Goal: Information Seeking & Learning: Learn about a topic

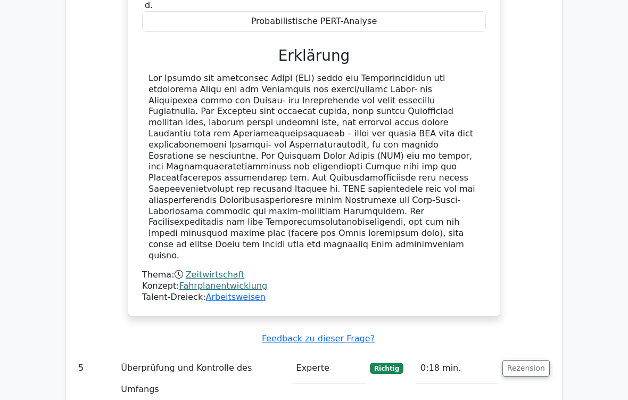
scroll to position [1920, 0]
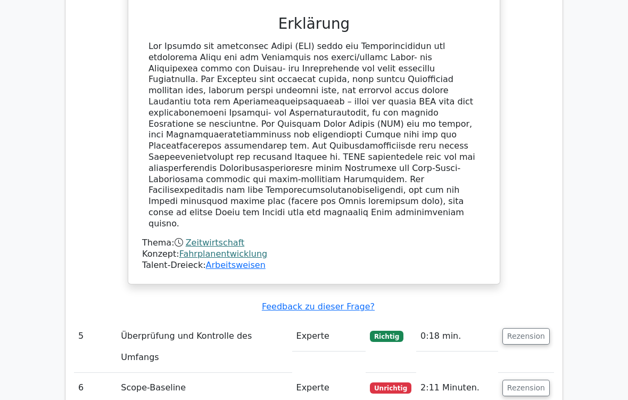
click at [532, 333] on button "Rezension" at bounding box center [526, 388] width 47 height 17
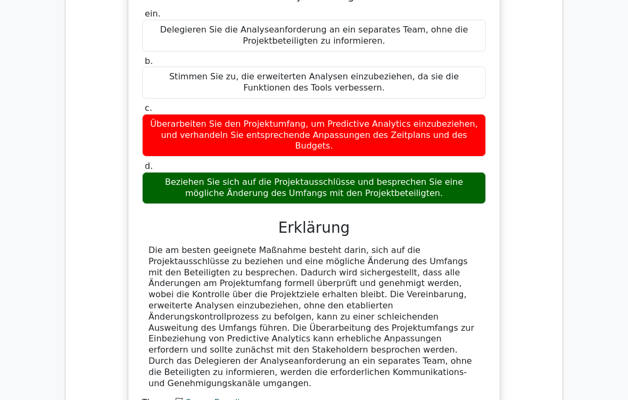
scroll to position [2441, 0]
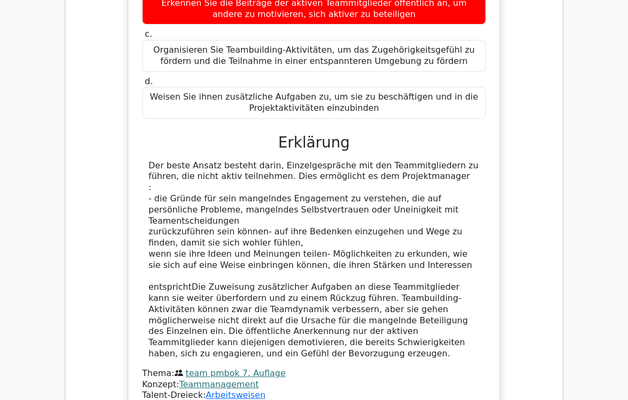
scroll to position [3111, 0]
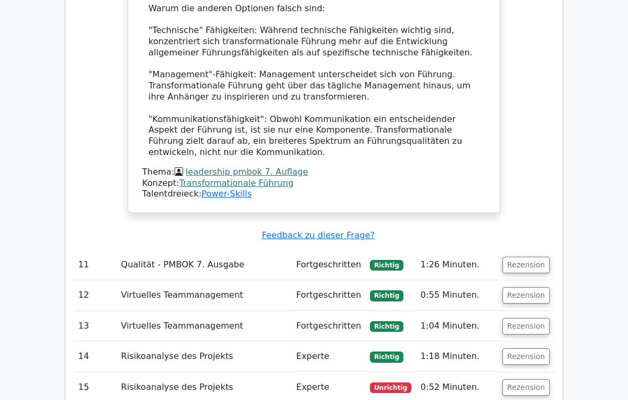
scroll to position [4075, 0]
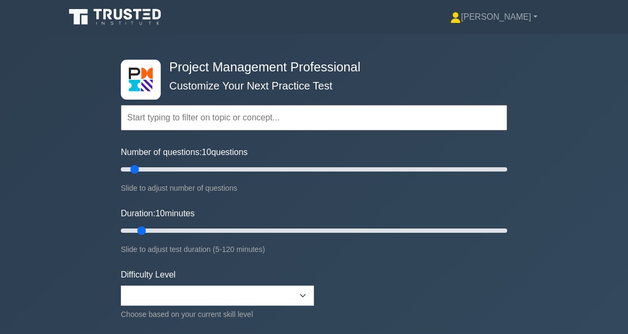
click at [194, 119] on input "text" at bounding box center [314, 118] width 386 height 26
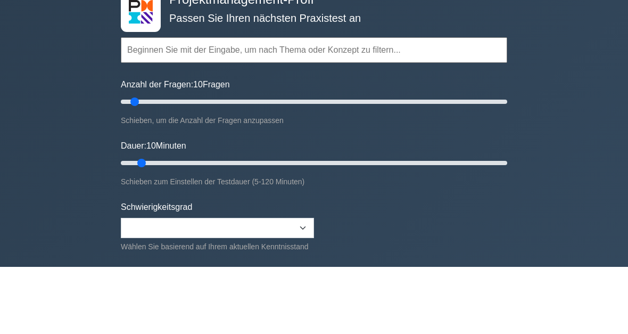
click at [182, 105] on input "text" at bounding box center [314, 118] width 386 height 26
paste input "Methode des kritischen Pfads (CPM)"
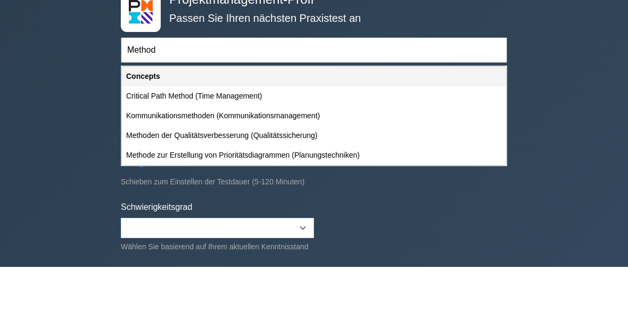
click at [258, 154] on div "Critical Path Method (Time Management)" at bounding box center [314, 164] width 384 height 20
type input "Critical Path Method (Time Management)"
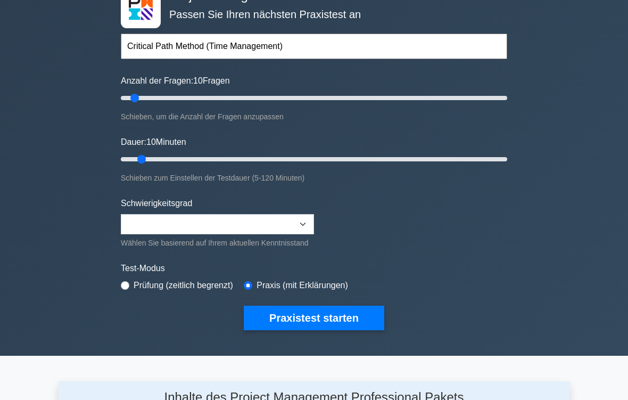
scroll to position [103, 0]
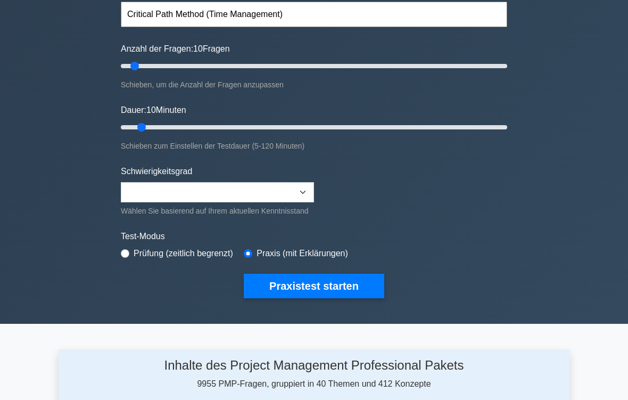
click at [353, 291] on button "Praxistest starten" at bounding box center [314, 286] width 141 height 24
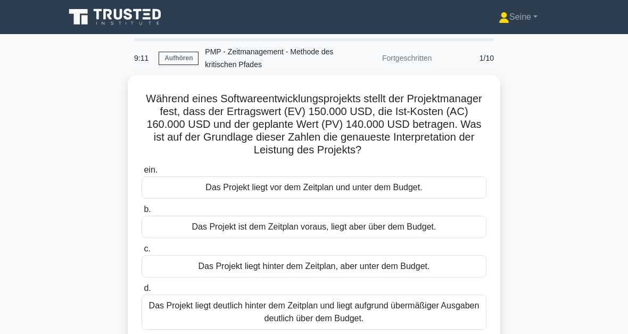
click at [328, 231] on div "Das Projekt ist dem Zeitplan voraus, liegt aber über dem Budget." at bounding box center [314, 227] width 345 height 22
click at [142, 213] on input "b. Das Projekt ist dem Zeitplan voraus, liegt aber über dem Budget." at bounding box center [142, 209] width 0 height 7
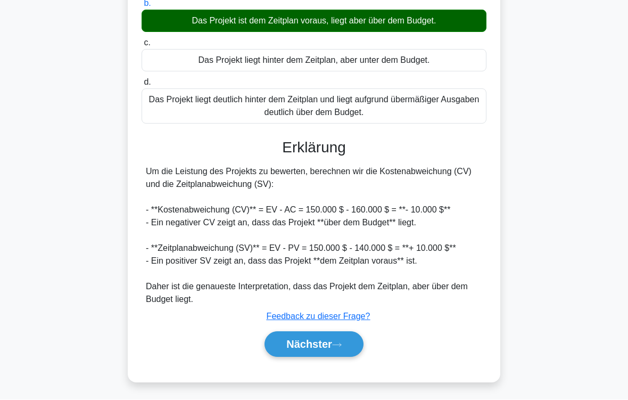
scroll to position [231, 0]
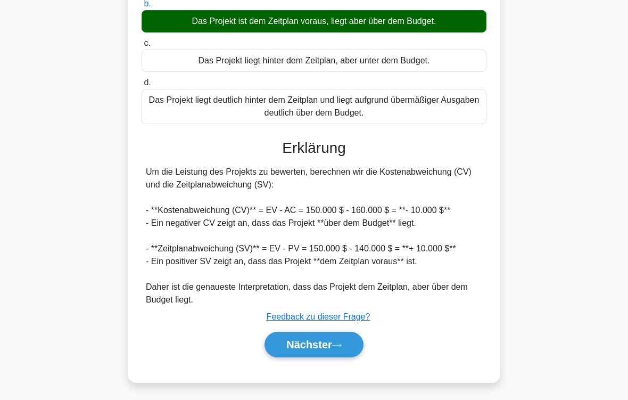
click at [355, 333] on button "Nächster" at bounding box center [314, 345] width 99 height 26
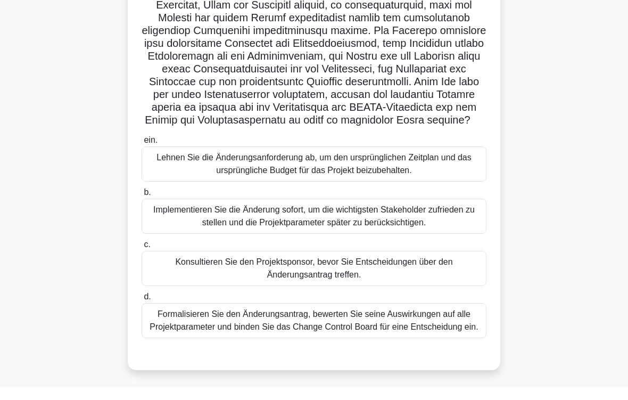
scroll to position [352, 0]
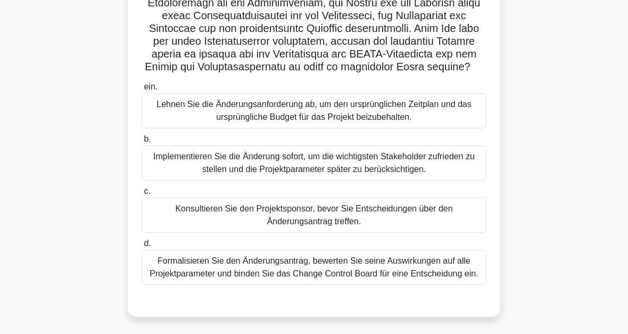
click at [451, 262] on div "Formalisieren Sie den Änderungsantrag, bewerten Sie seine Auswirkungen auf alle…" at bounding box center [314, 267] width 345 height 35
click at [142, 247] on input "d. Formalisieren Sie den Änderungsantrag, bewerten Sie seine Auswirkungen auf a…" at bounding box center [142, 243] width 0 height 7
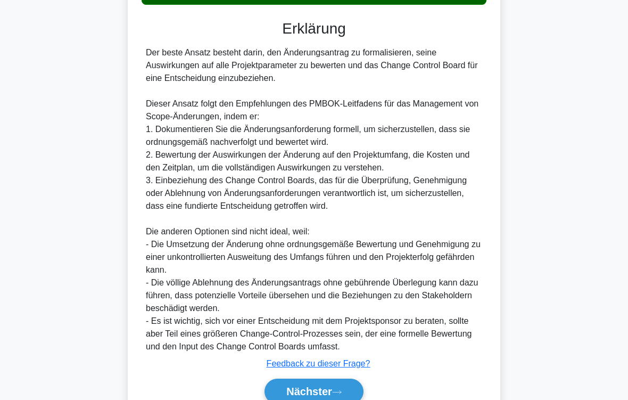
scroll to position [678, 0]
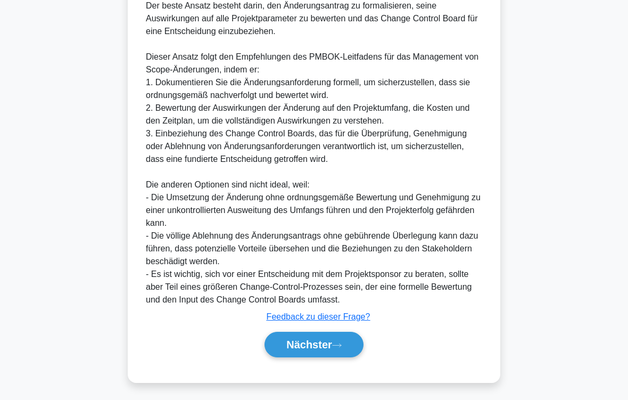
click at [338, 333] on button "Nächster" at bounding box center [314, 345] width 99 height 26
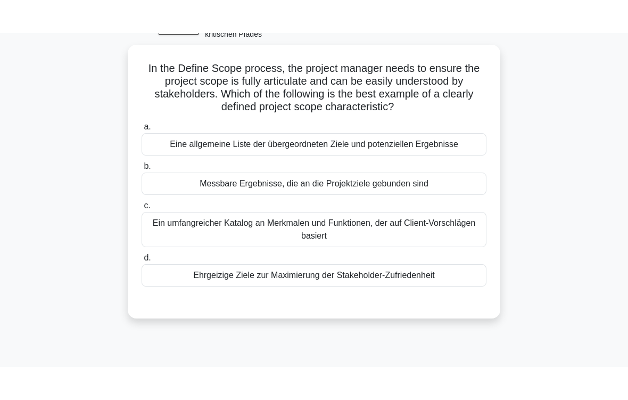
scroll to position [56, 0]
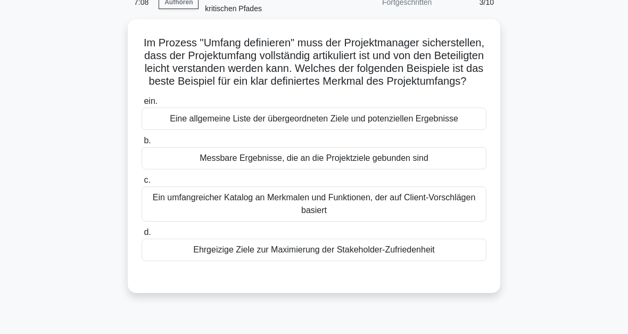
click at [385, 169] on div "Messbare Ergebnisse, die an die Projektziele gebunden sind" at bounding box center [314, 158] width 345 height 22
click at [142, 144] on input "b. Messbare Ergebnisse, die an die Projektziele gebunden sind" at bounding box center [142, 140] width 0 height 7
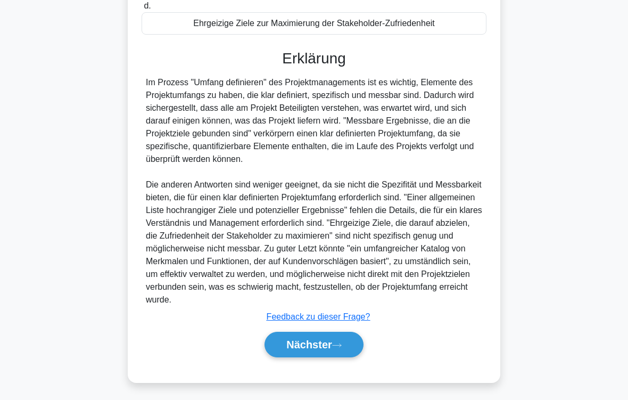
scroll to position [320, 0]
click at [341, 333] on icon at bounding box center [337, 344] width 9 height 3
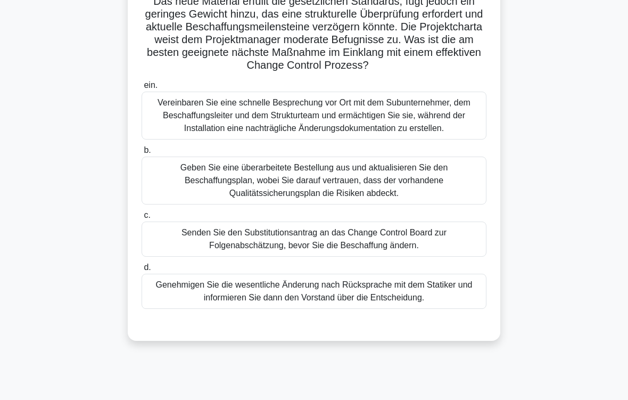
scroll to position [136, 0]
click at [435, 257] on div "Senden Sie den Substitutionsantrag an das Change Control Board zur Folgenabschä…" at bounding box center [314, 238] width 345 height 35
click at [142, 219] on input "c. Senden Sie den Substitutionsantrag an das Change Control Board zur Folgenabs…" at bounding box center [142, 215] width 0 height 7
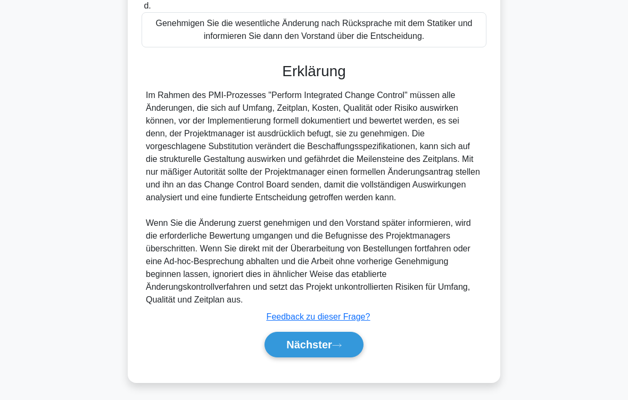
scroll to position [448, 0]
click at [337, 333] on icon at bounding box center [337, 345] width 10 height 6
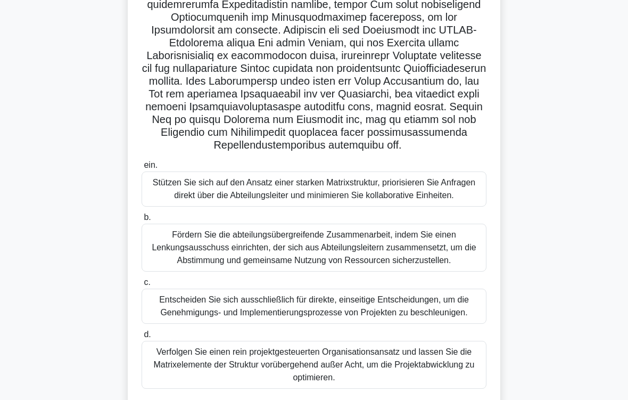
scroll to position [260, 0]
click at [393, 272] on div "Fördern Sie die abteilungsübergreifende Zusammenarbeit, indem Sie einen Lenkung…" at bounding box center [314, 248] width 345 height 48
click at [142, 221] on input "b. Fördern Sie die abteilungsübergreifende Zusammenarbeit, indem Sie einen Lenk…" at bounding box center [142, 217] width 0 height 7
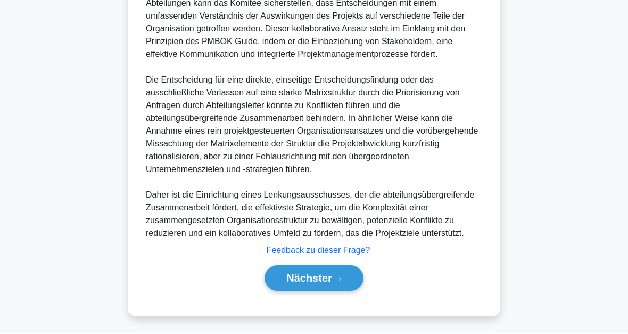
scroll to position [1000, 0]
click at [344, 269] on button "Nächster" at bounding box center [314, 279] width 99 height 26
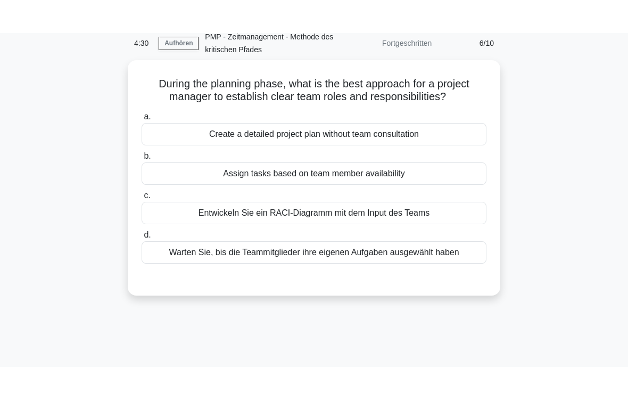
scroll to position [0, 0]
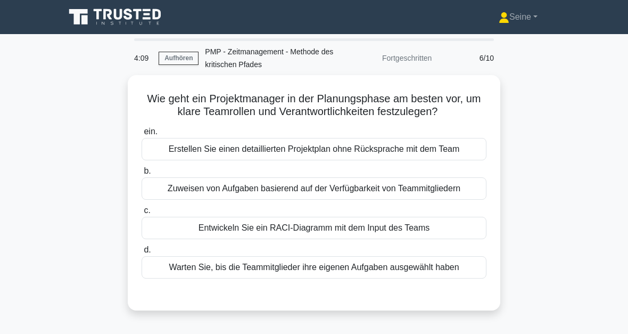
click at [408, 239] on div "Entwickeln Sie ein RACI-Diagramm mit dem Input des Teams" at bounding box center [314, 228] width 345 height 22
click at [142, 214] on input "c. Entwickeln Sie ein RACI-Diagramm mit dem Input des Teams" at bounding box center [142, 210] width 0 height 7
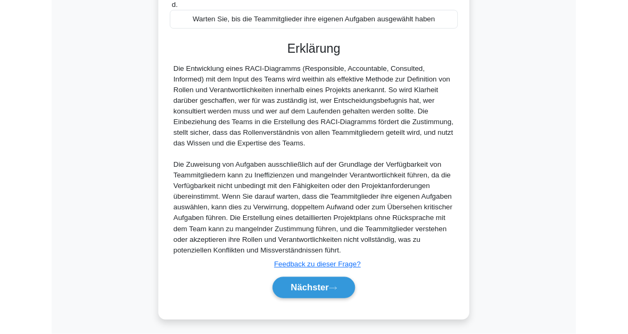
scroll to position [348, 0]
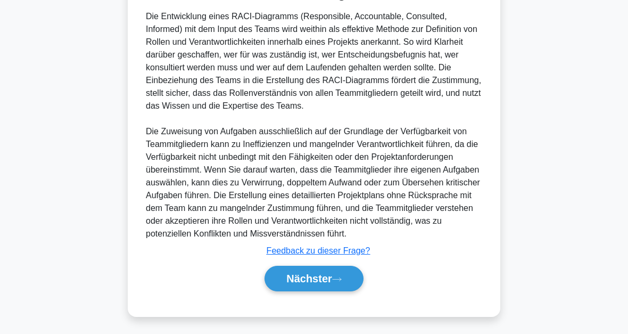
click at [347, 274] on button "Nächster" at bounding box center [314, 279] width 99 height 26
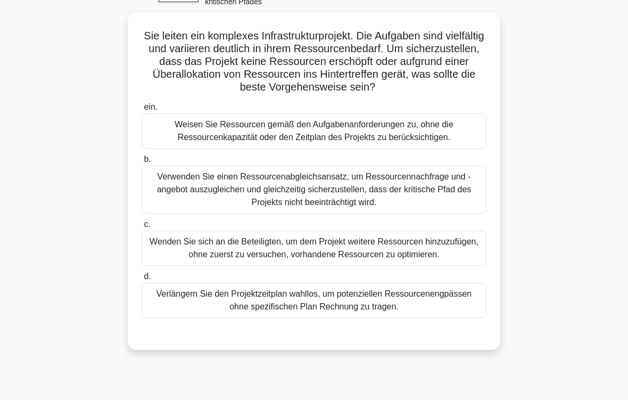
scroll to position [63, 0]
click at [387, 203] on div "Verwenden Sie einen Ressourcenabgleichsansatz, um Ressourcennachfrage und -ange…" at bounding box center [314, 190] width 345 height 48
click at [142, 163] on input "b. Verwenden Sie einen Ressourcenabgleichsansatz, um Ressourcennachfrage und -a…" at bounding box center [142, 159] width 0 height 7
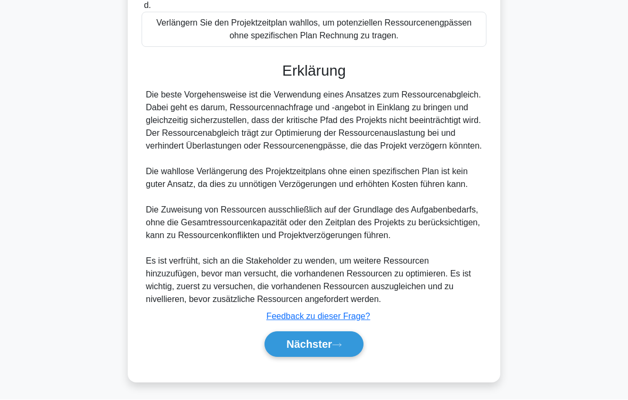
scroll to position [410, 0]
click at [339, 333] on icon at bounding box center [337, 345] width 10 height 6
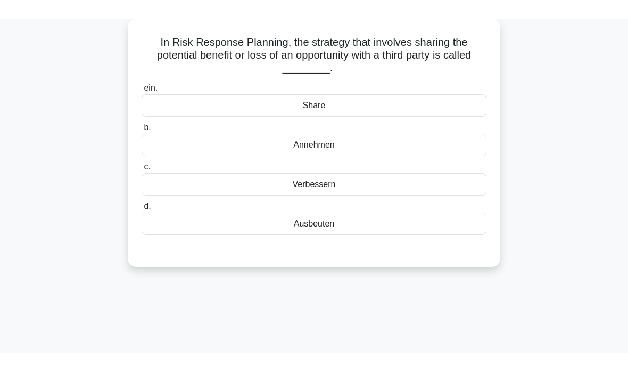
scroll to position [39, 0]
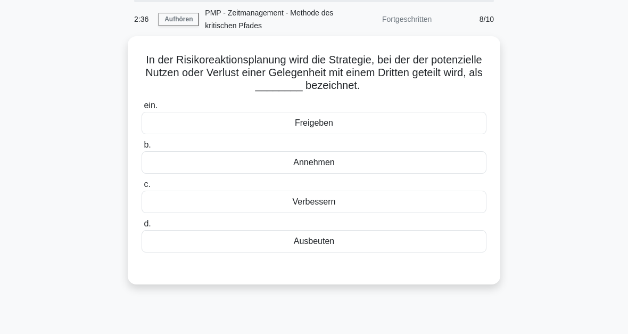
click at [331, 124] on div "Freigeben" at bounding box center [314, 123] width 345 height 22
click at [142, 109] on input "ein. Freigeben" at bounding box center [142, 105] width 0 height 7
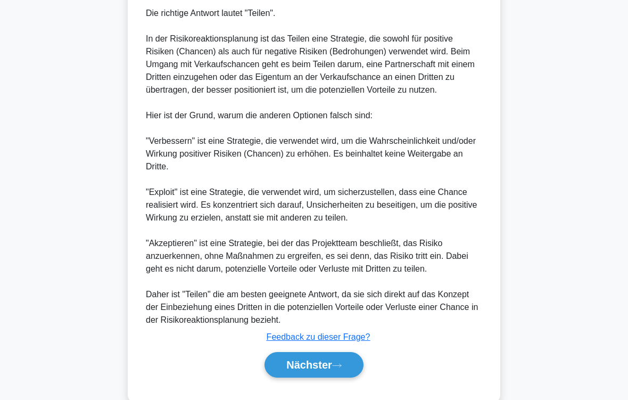
scroll to position [384, 0]
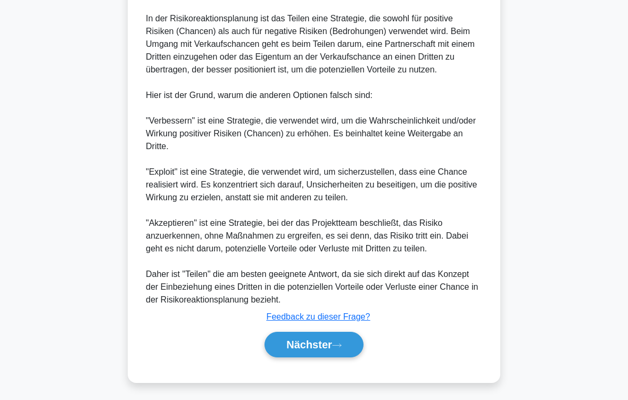
click at [350, 333] on button "Nächster" at bounding box center [314, 345] width 99 height 26
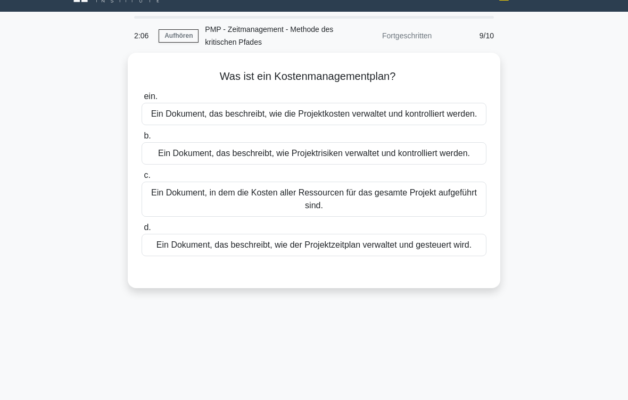
scroll to position [22, 0]
click at [332, 124] on div "Ein Dokument, das beschreibt, wie die Projektkosten verwaltet und kontrolliert …" at bounding box center [314, 114] width 345 height 22
click at [142, 100] on input "ein. Ein Dokument, das beschreibt, wie die Projektkosten verwaltet und kontroll…" at bounding box center [142, 96] width 0 height 7
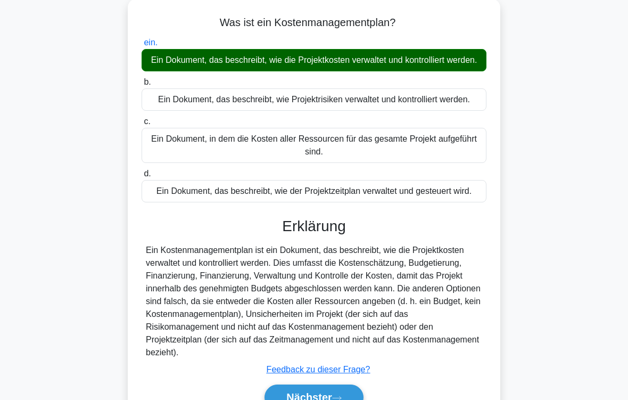
scroll to position [180, 0]
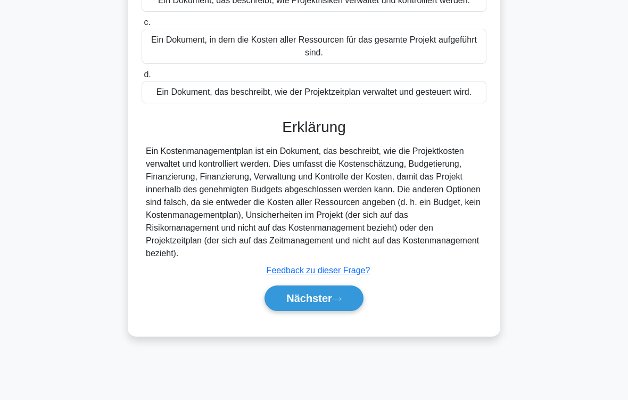
click at [352, 311] on button "Nächster" at bounding box center [314, 298] width 99 height 26
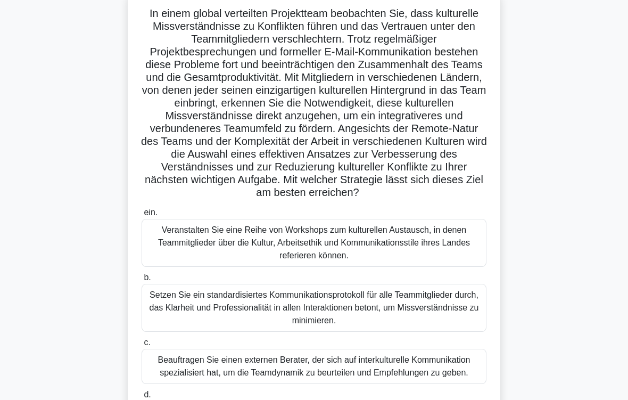
scroll to position [85, 0]
click at [360, 267] on div "Veranstalten Sie eine Reihe von Workshops zum kulturellen Austausch, in denen T…" at bounding box center [314, 243] width 345 height 48
click at [142, 216] on input "ein. Veranstalten Sie eine Reihe von Workshops zum kulturellen Austausch, in de…" at bounding box center [142, 212] width 0 height 7
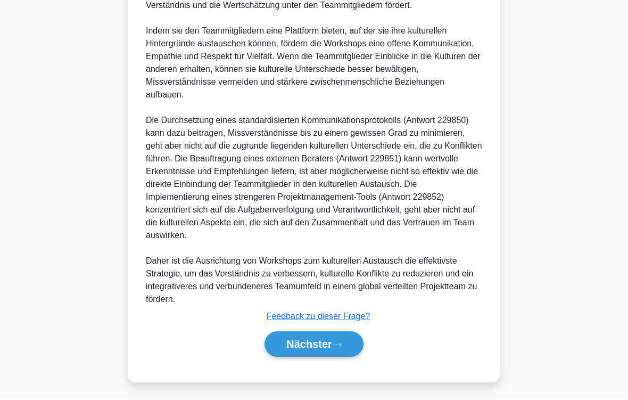
scroll to position [704, 0]
click at [323, 333] on font "Nächster" at bounding box center [309, 345] width 46 height 12
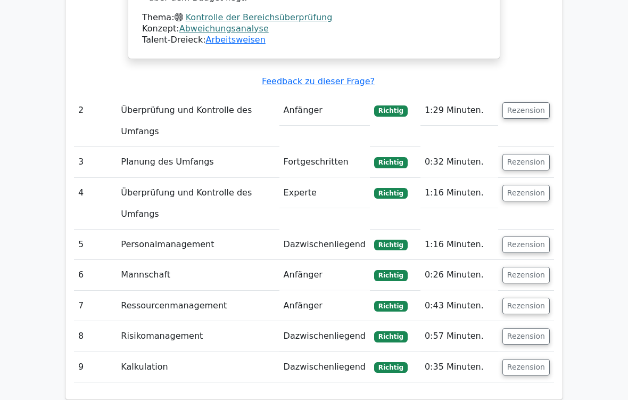
scroll to position [1228, 0]
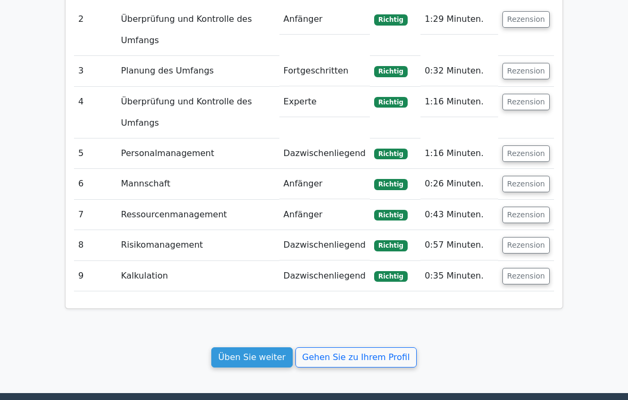
click at [268, 333] on link "Üben Sie weiter" at bounding box center [251, 357] width 81 height 20
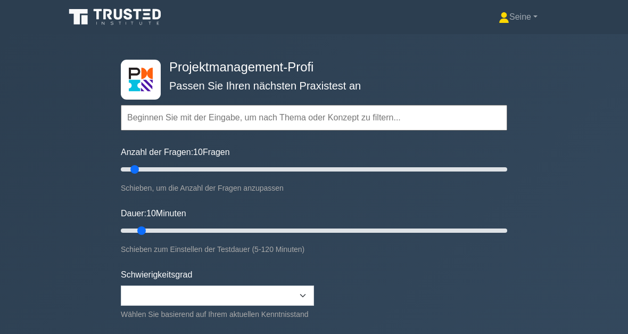
click at [174, 115] on input "text" at bounding box center [314, 118] width 386 height 26
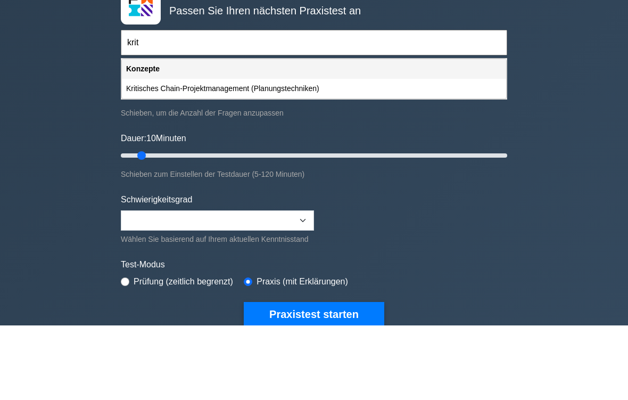
click at [231, 154] on div "Kritisches Chain-Projektmanagement (Planungstechniken)" at bounding box center [314, 164] width 384 height 20
type input "Kritisches Chain-Projektmanagement (Planungstechniken)"
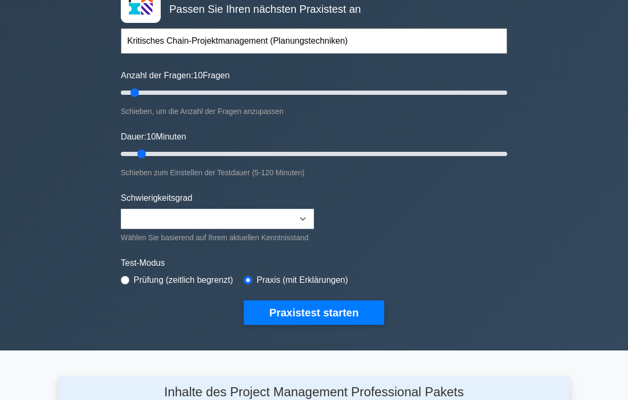
scroll to position [85, 0]
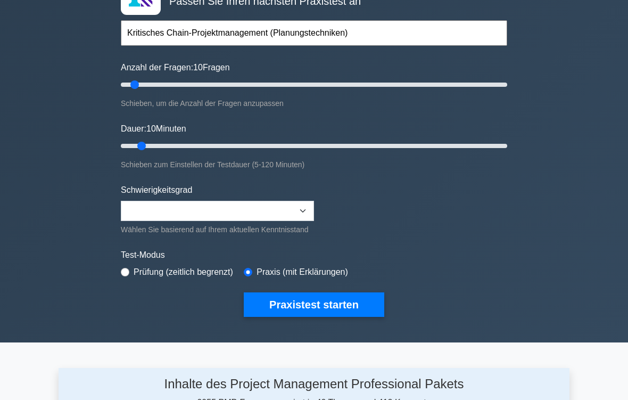
click at [349, 317] on button "Praxistest starten" at bounding box center [314, 304] width 141 height 24
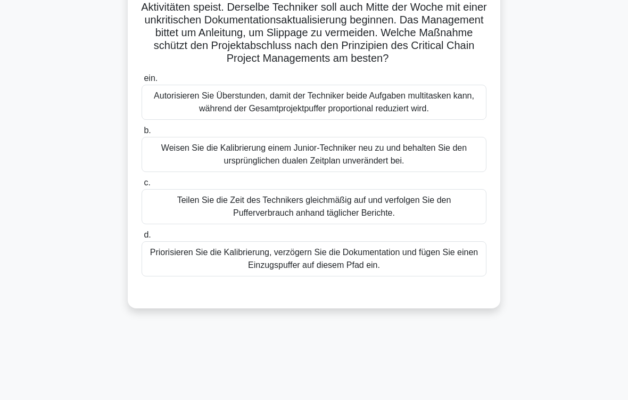
scroll to position [130, 0]
click at [365, 276] on div "Priorisieren Sie die Kalibrierung, verzögern Sie die Dokumentation und fügen Si…" at bounding box center [314, 258] width 345 height 35
click at [142, 238] on input "d. Priorisieren Sie die Kalibrierung, verzögern Sie die Dokumentation und fügen…" at bounding box center [142, 235] width 0 height 7
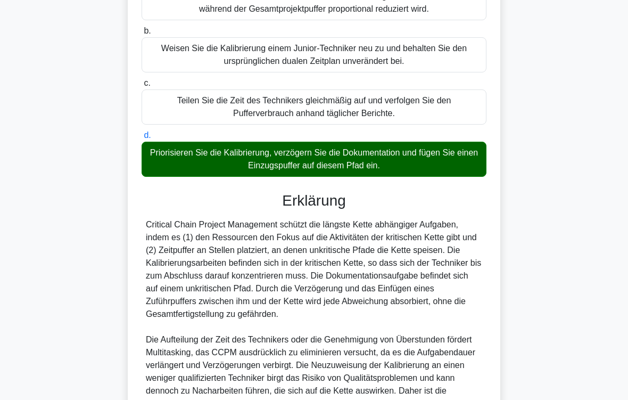
scroll to position [423, 0]
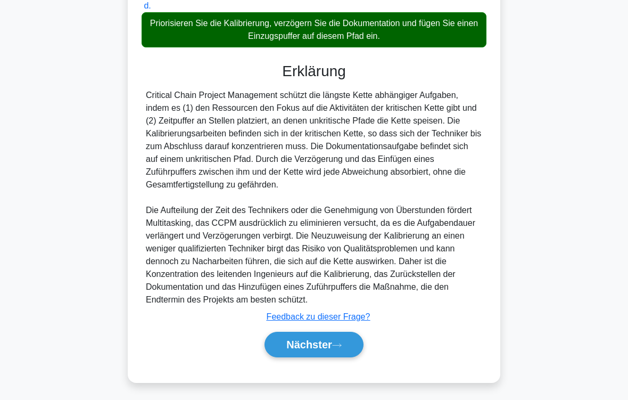
click at [352, 333] on button "Nächster" at bounding box center [314, 345] width 99 height 26
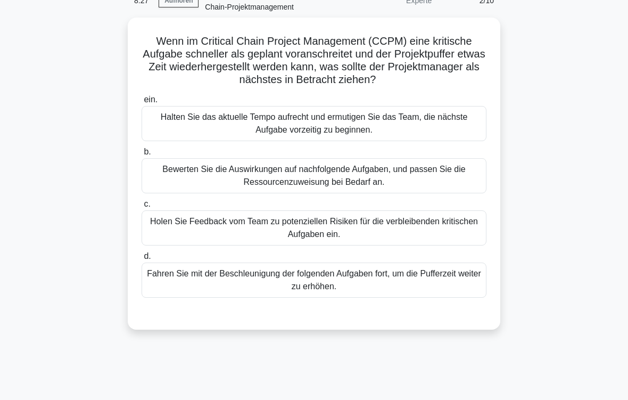
scroll to position [57, 0]
click at [355, 192] on div "Bewerten Sie die Auswirkungen auf nachfolgende Aufgaben, und passen Sie die Res…" at bounding box center [314, 175] width 345 height 35
click at [142, 155] on input "b. Bewerten Sie die Auswirkungen auf nachfolgende Aufgaben, und passen Sie die …" at bounding box center [142, 152] width 0 height 7
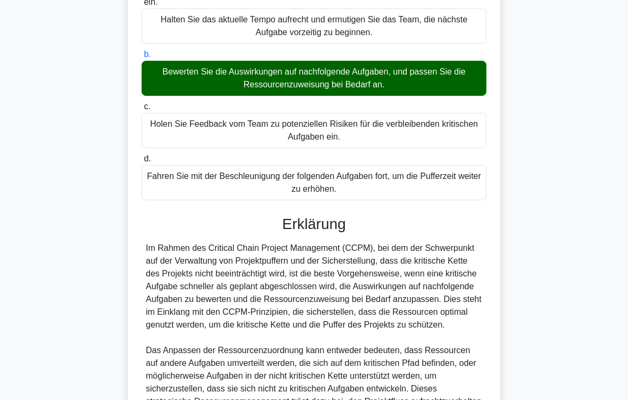
scroll to position [448, 0]
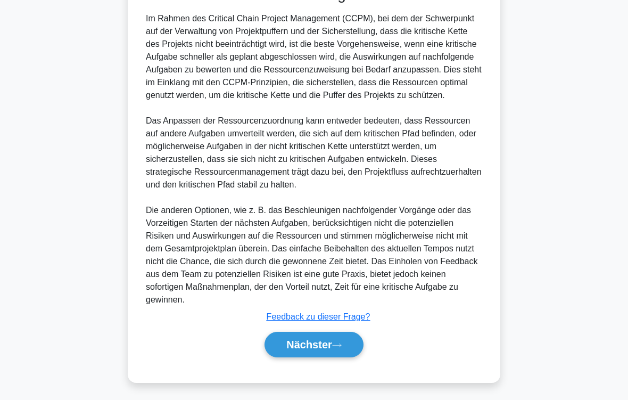
click at [342, 333] on icon at bounding box center [337, 345] width 10 height 6
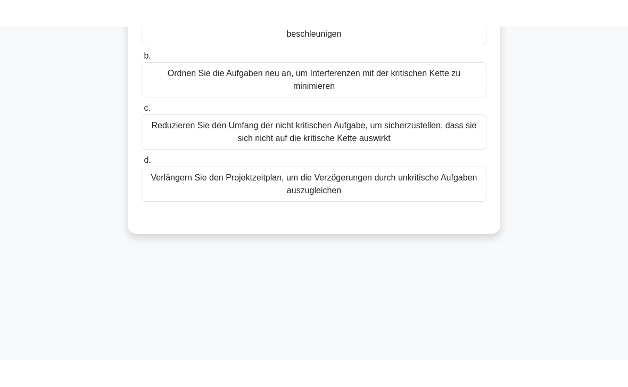
scroll to position [88, 0]
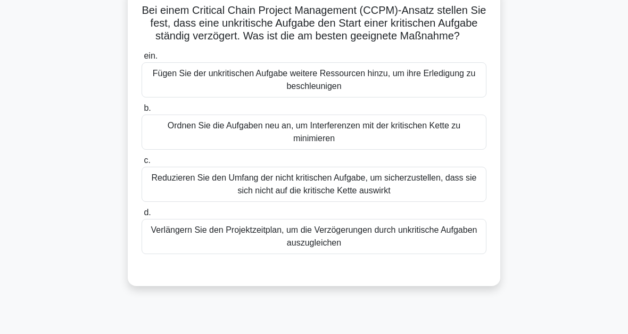
click at [336, 97] on div "Fügen Sie der unkritischen Aufgabe weitere Ressourcen hinzu, um ihre Erledigung…" at bounding box center [314, 79] width 345 height 35
click at [142, 60] on input "ein. Fügen Sie der unkritischen Aufgabe weitere Ressourcen hinzu, um ihre Erled…" at bounding box center [142, 56] width 0 height 7
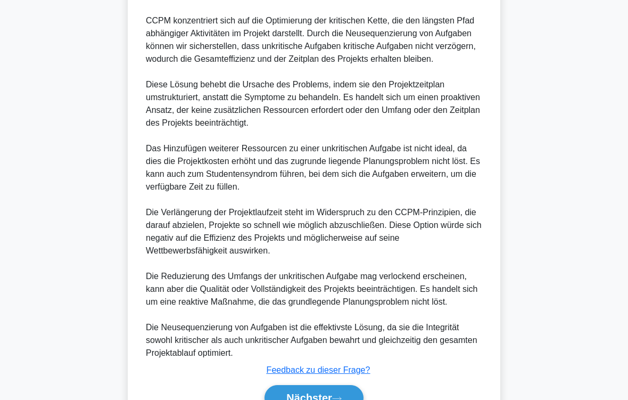
scroll to position [539, 0]
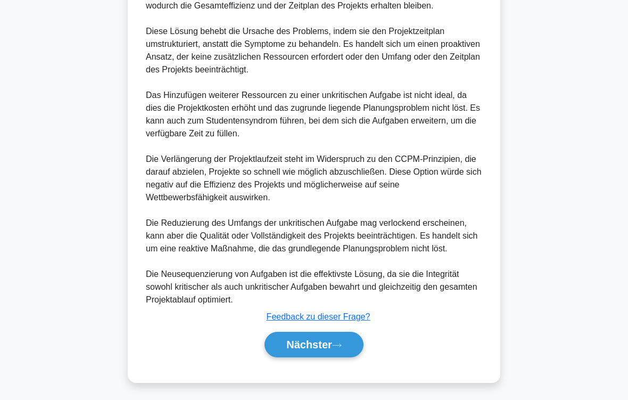
click at [333, 333] on icon at bounding box center [337, 345] width 10 height 6
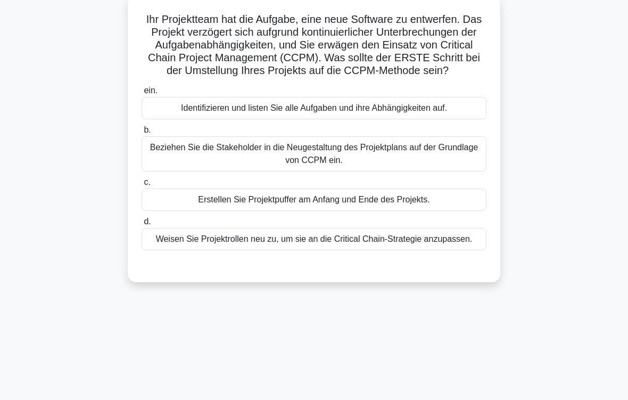
scroll to position [83, 0]
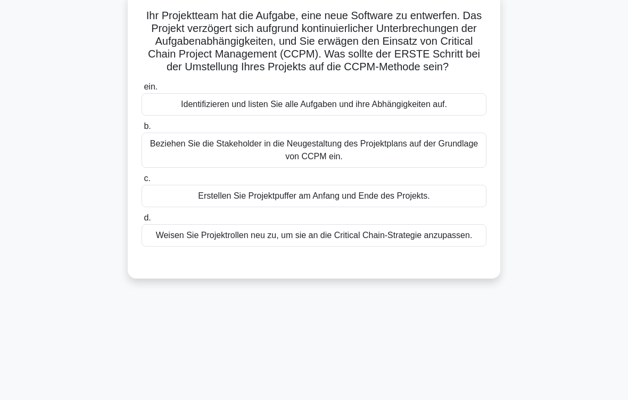
click at [338, 116] on div "Identifizieren und listen Sie alle Aufgaben und ihre Abhängigkeiten auf." at bounding box center [314, 104] width 345 height 22
click at [142, 91] on input "ein. Identifizieren und listen Sie alle Aufgaben und ihre Abhängigkeiten auf." at bounding box center [142, 87] width 0 height 7
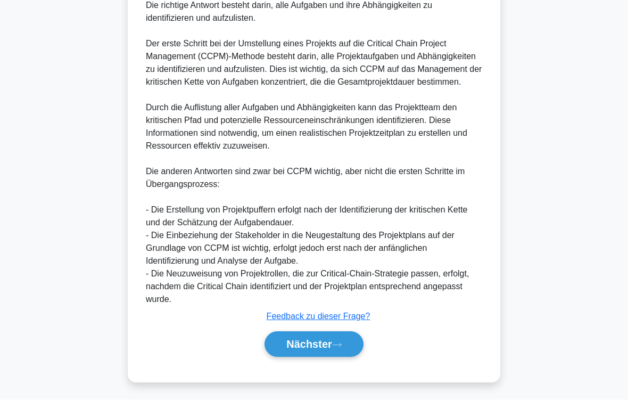
scroll to position [423, 0]
click at [346, 333] on button "Nächster" at bounding box center [314, 345] width 99 height 26
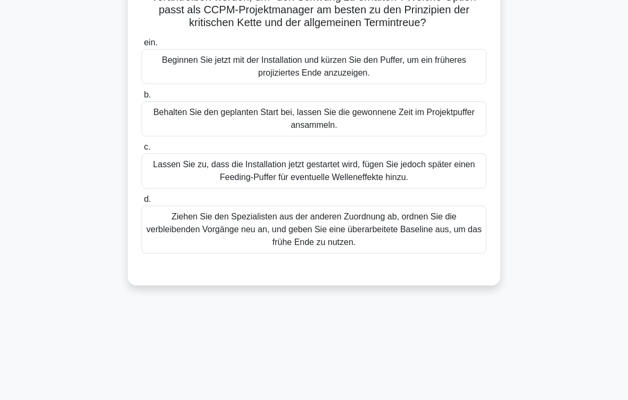
scroll to position [165, 0]
click at [447, 254] on div "Ziehen Sie den Spezialisten aus der anderen Zuordnung ab, ordnen Sie die verble…" at bounding box center [314, 230] width 345 height 48
click at [142, 203] on input "d. Ziehen Sie den Spezialisten aus der anderen Zuordnung ab, ordnen Sie die ver…" at bounding box center [142, 199] width 0 height 7
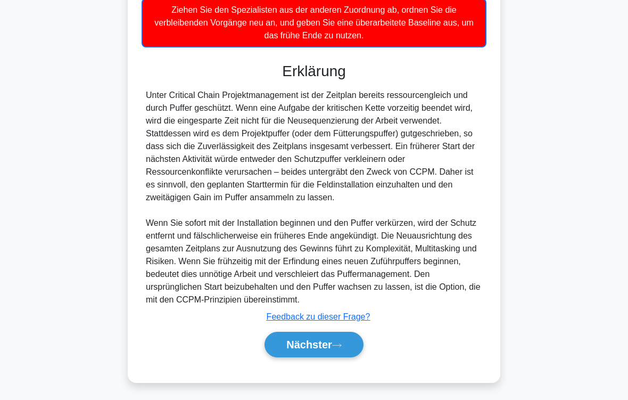
scroll to position [424, 0]
click at [345, 333] on button "Nächster" at bounding box center [314, 345] width 99 height 26
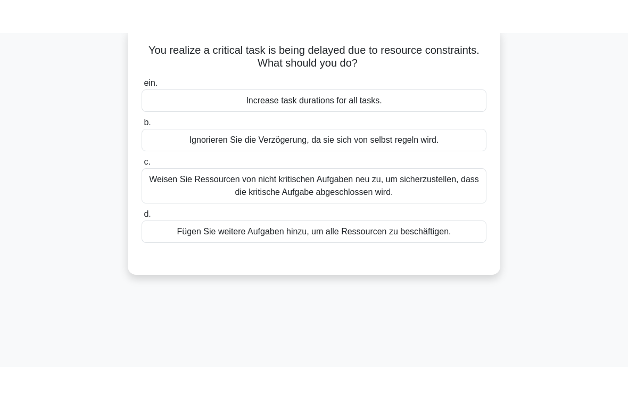
scroll to position [12, 0]
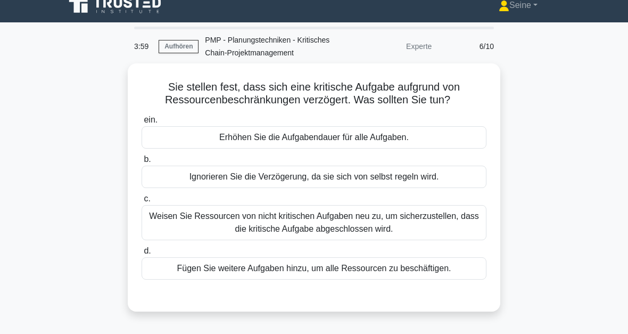
click at [389, 238] on div "Weisen Sie Ressourcen von nicht kritischen Aufgaben neu zu, um sicherzustellen,…" at bounding box center [314, 222] width 345 height 35
click at [142, 202] on input "c. Weisen Sie Ressourcen von nicht kritischen Aufgaben neu zu, um sicherzustell…" at bounding box center [142, 198] width 0 height 7
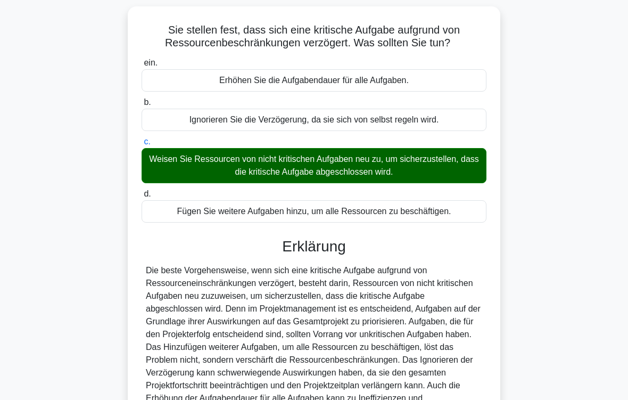
scroll to position [205, 0]
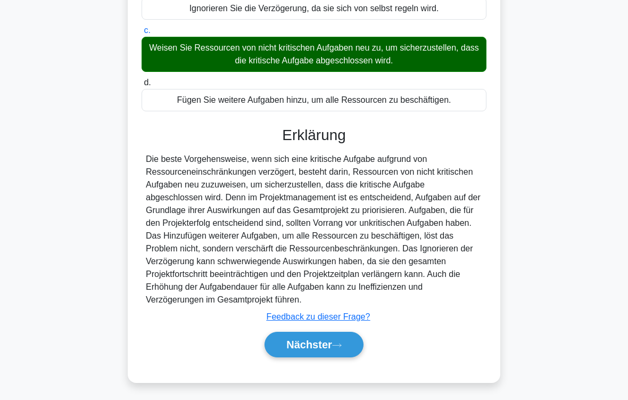
click at [334, 333] on icon at bounding box center [337, 345] width 10 height 6
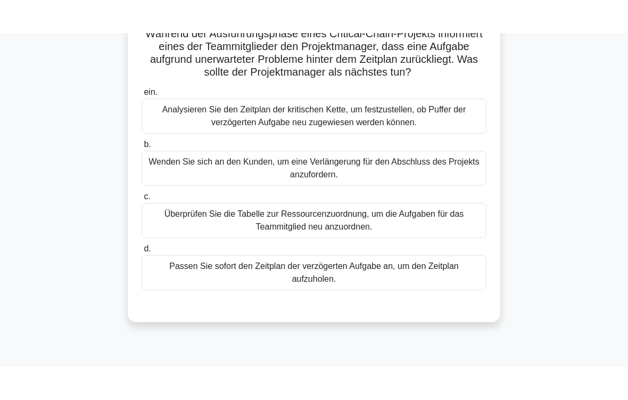
scroll to position [104, 0]
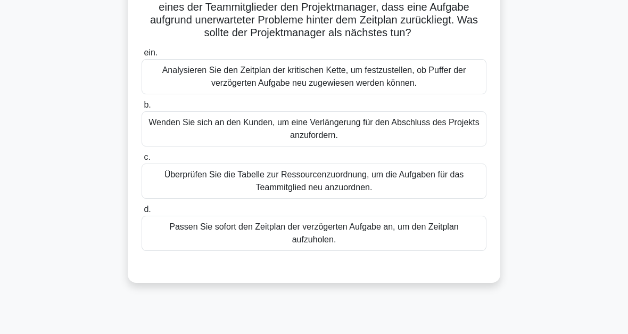
click at [324, 94] on div "Analysieren Sie den Zeitplan der kritischen Kette, um festzustellen, ob Puffer …" at bounding box center [314, 76] width 345 height 35
click at [142, 56] on input "ein. Analysieren Sie den Zeitplan der kritischen Kette, um festzustellen, ob Pu…" at bounding box center [142, 53] width 0 height 7
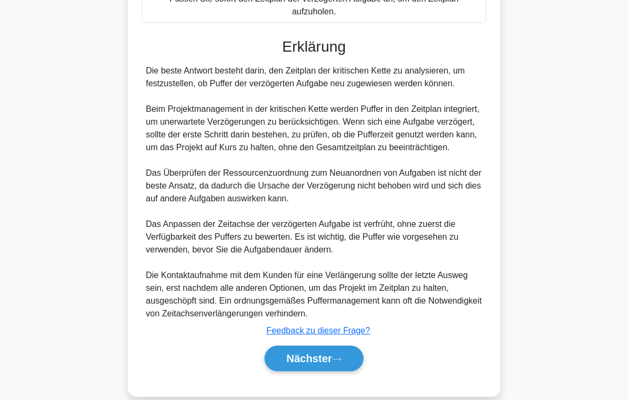
scroll to position [410, 0]
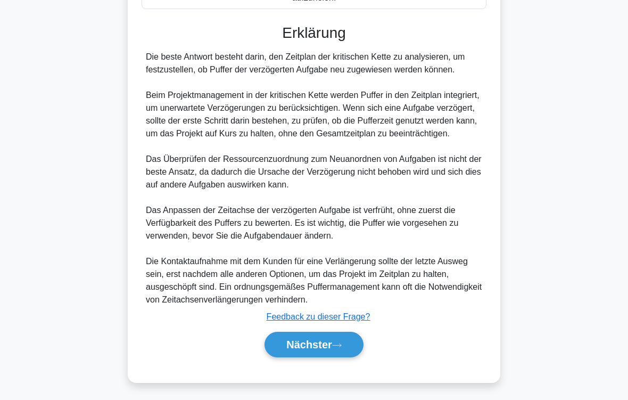
click at [353, 333] on button "Nächster" at bounding box center [314, 345] width 99 height 26
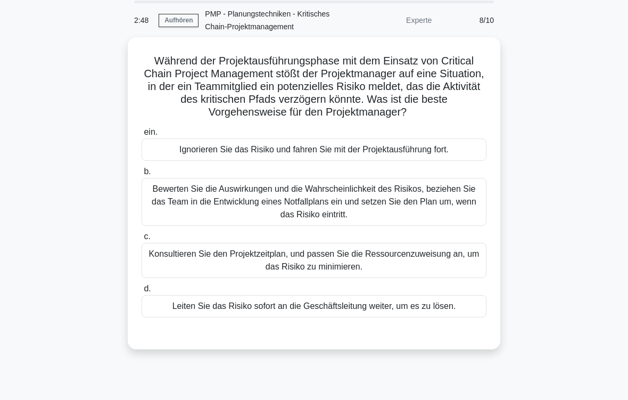
scroll to position [47, 0]
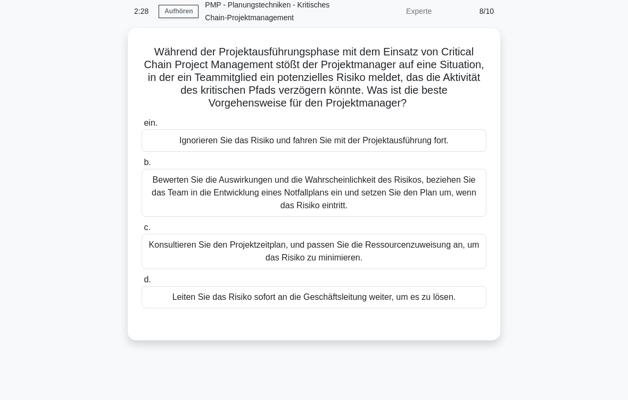
click at [460, 202] on div "Bewerten Sie die Auswirkungen und die Wahrscheinlichkeit des Risikos, beziehen …" at bounding box center [314, 193] width 345 height 48
click at [142, 166] on input "b. Bewerten Sie die Auswirkungen und die Wahrscheinlichkeit des Risikos, bezieh…" at bounding box center [142, 162] width 0 height 7
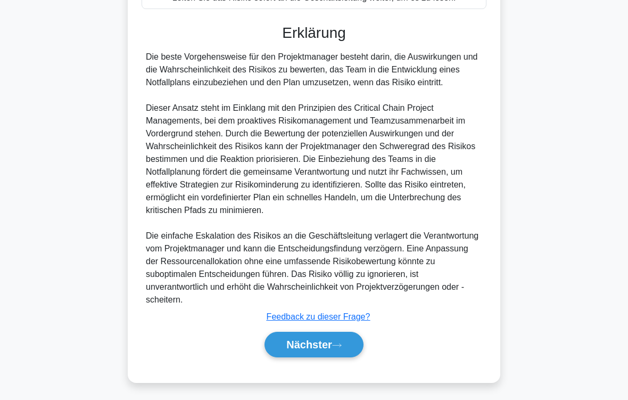
scroll to position [384, 0]
click at [335, 333] on button "Nächster" at bounding box center [314, 345] width 99 height 26
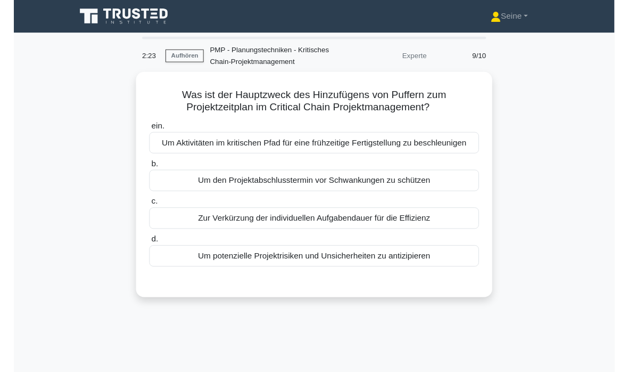
scroll to position [55, 0]
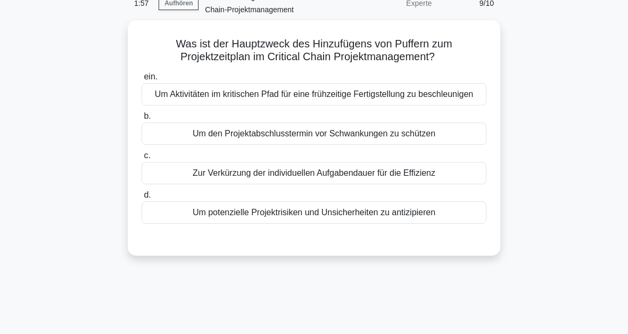
click at [327, 145] on div "Um den Projektabschlusstermin vor Schwankungen zu schützen" at bounding box center [314, 133] width 345 height 22
click at [142, 120] on input "b. Um den Projektabschlusstermin vor Schwankungen zu schützen" at bounding box center [142, 116] width 0 height 7
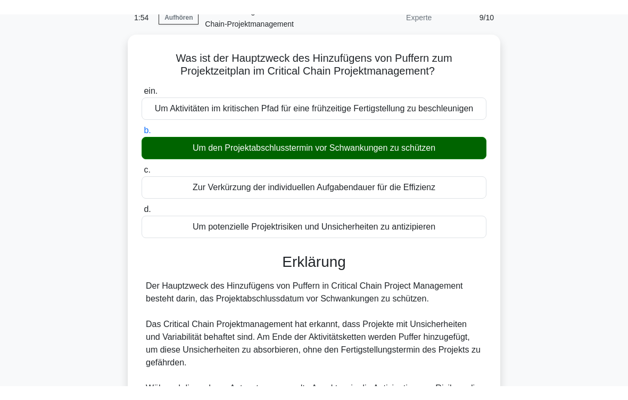
scroll to position [218, 0]
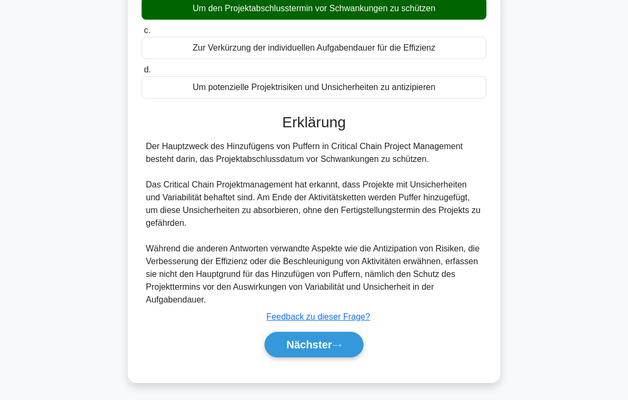
click at [352, 333] on button "Nächster" at bounding box center [314, 345] width 99 height 26
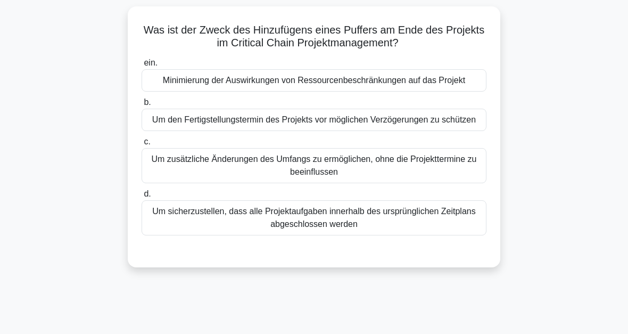
scroll to position [69, 0]
click at [366, 131] on div "Um den Fertigstellungstermin des Projekts vor möglichen Verzögerungen zu schütz…" at bounding box center [314, 120] width 345 height 22
click at [142, 106] on input "b. Um den Fertigstellungstermin des Projekts vor möglichen Verzögerungen zu sch…" at bounding box center [142, 102] width 0 height 7
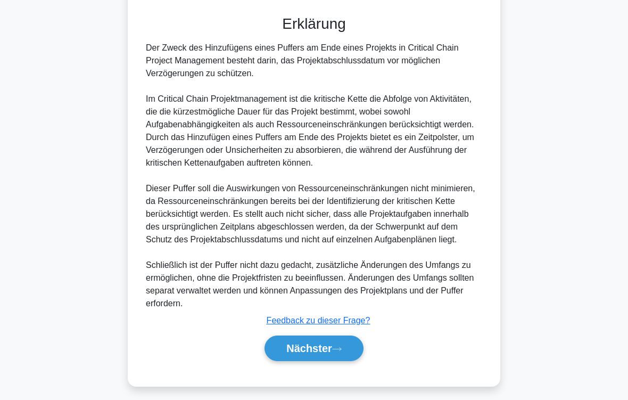
scroll to position [372, 0]
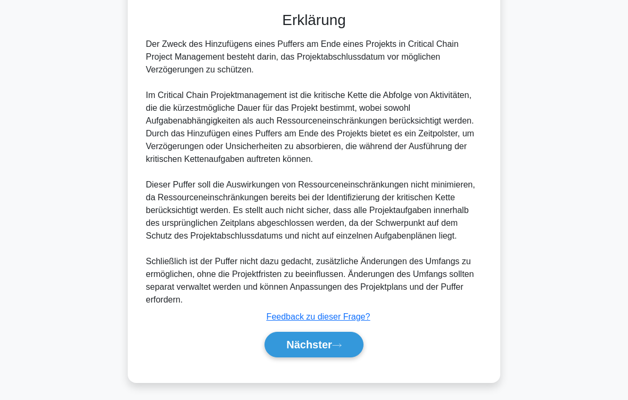
click at [606, 263] on main "1:04 Aufhören PMP - Planungstechniken - Kritisches Chain-Projektmanagement Expe…" at bounding box center [314, 62] width 628 height 673
click at [339, 333] on button "Nächster" at bounding box center [314, 345] width 99 height 26
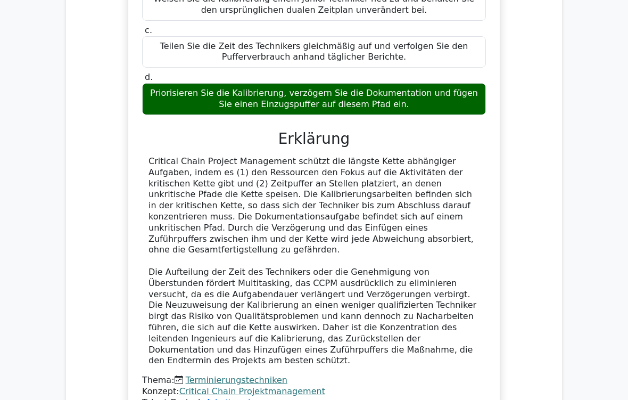
scroll to position [811, 0]
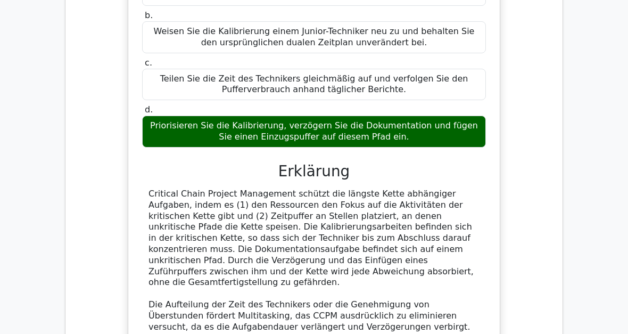
click at [574, 205] on main "Ihre Testergebnisse Projektmanagement-Profi - Planungstechniken 80% Ihre Punktz…" at bounding box center [314, 61] width 628 height 1612
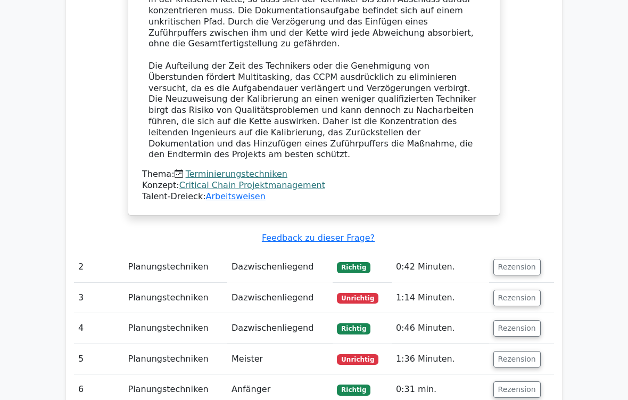
scroll to position [1017, 0]
click at [518, 290] on button "Rezension" at bounding box center [516, 298] width 47 height 17
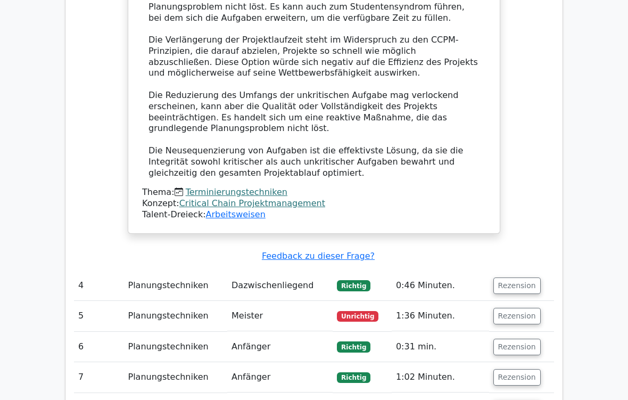
scroll to position [1854, 0]
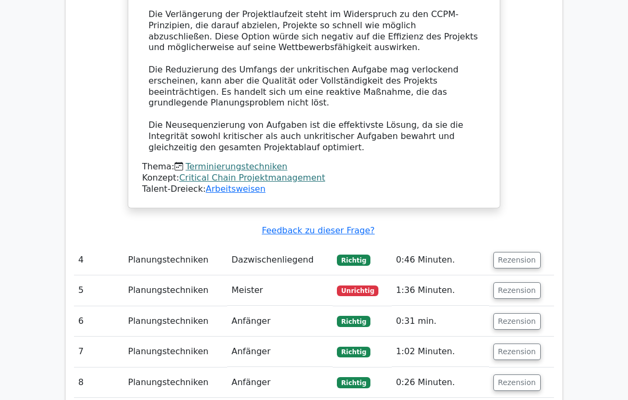
click at [529, 282] on button "Rezension" at bounding box center [516, 290] width 47 height 17
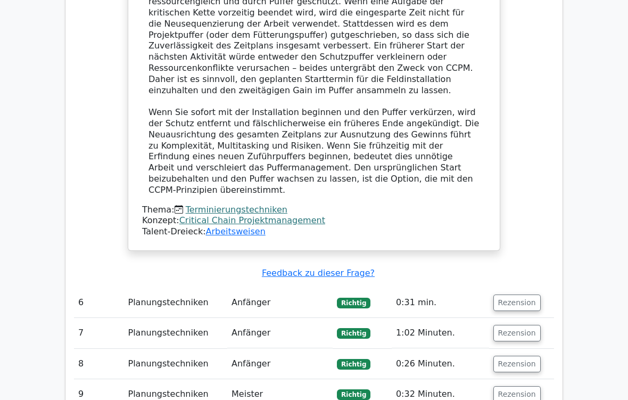
scroll to position [2607, 0]
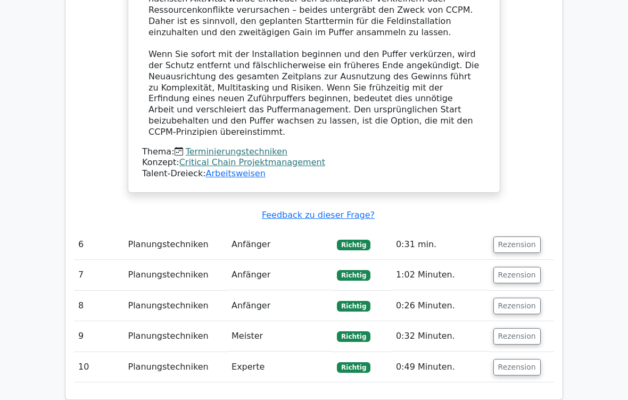
click at [529, 333] on button "Rezension" at bounding box center [516, 367] width 47 height 17
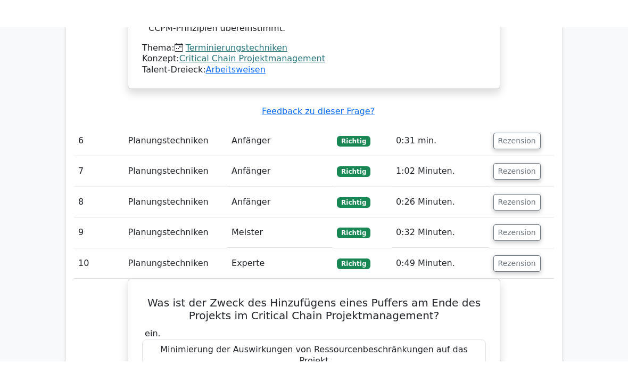
scroll to position [2703, 0]
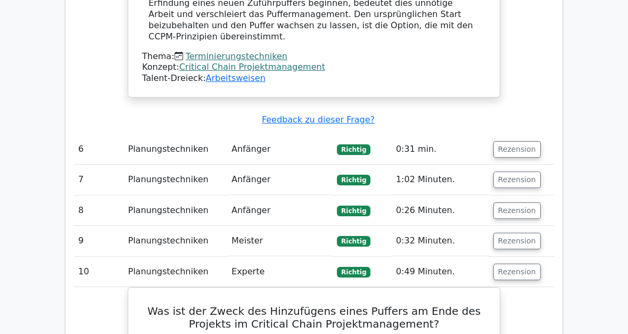
click at [522, 233] on button "Rezension" at bounding box center [516, 241] width 47 height 17
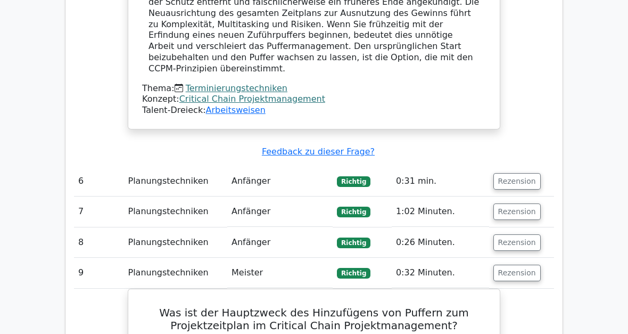
scroll to position [2645, 0]
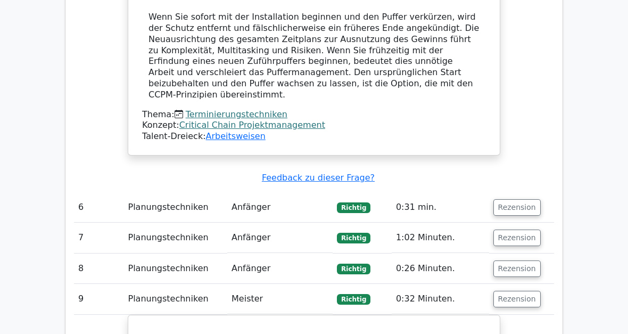
click at [520, 260] on button "Rezension" at bounding box center [516, 268] width 47 height 17
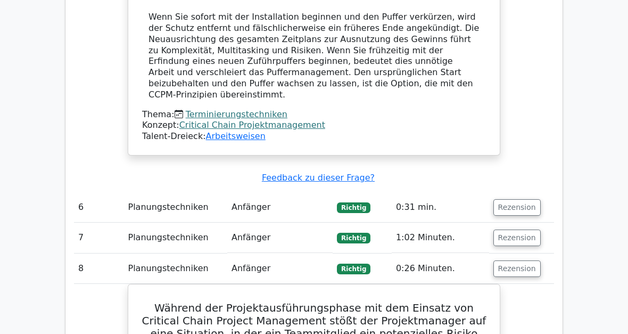
click at [521, 229] on button "Rezension" at bounding box center [516, 237] width 47 height 17
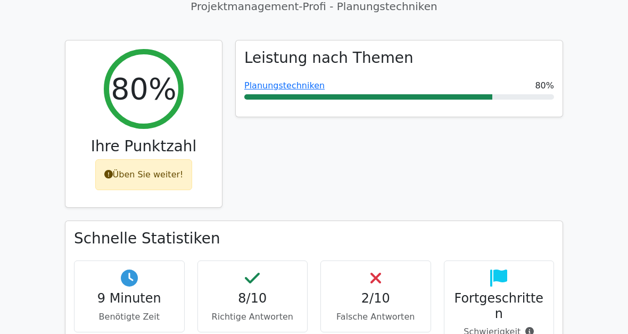
scroll to position [0, 0]
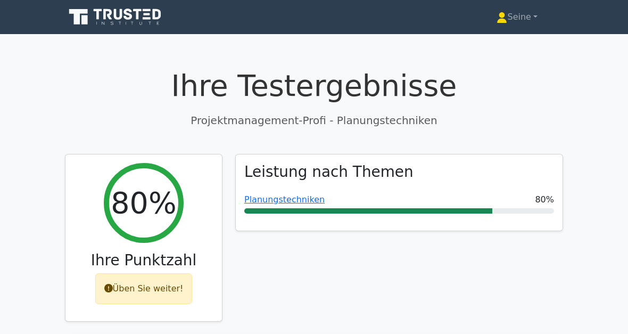
click at [525, 15] on font "Seine" at bounding box center [518, 17] width 23 height 10
click at [499, 41] on link "Profil" at bounding box center [514, 42] width 84 height 17
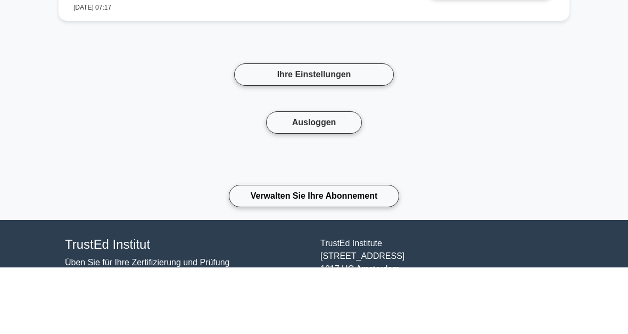
scroll to position [4886, 0]
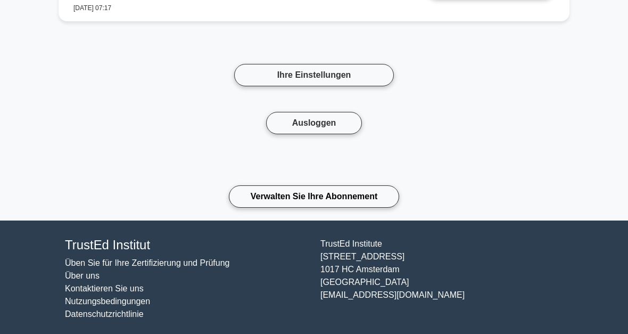
click at [320, 75] on link "Ihre Einstellungen" at bounding box center [314, 75] width 160 height 22
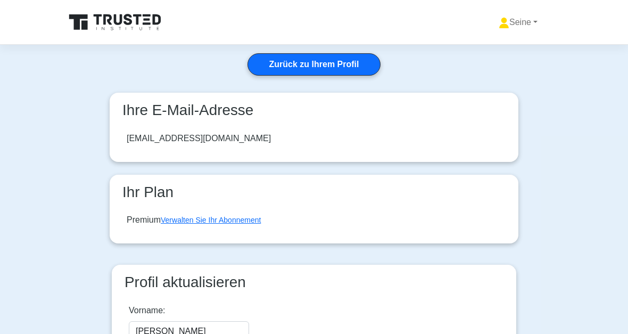
click at [574, 96] on main "Zurück zu Ihrem Profil Ihre E-Mail-Adresse [EMAIL_ADDRESS][DOMAIN_NAME] Ihr Pla…" at bounding box center [314, 250] width 628 height 411
click at [348, 70] on link "Zurück zu Ihrem Profil" at bounding box center [315, 64] width 134 height 22
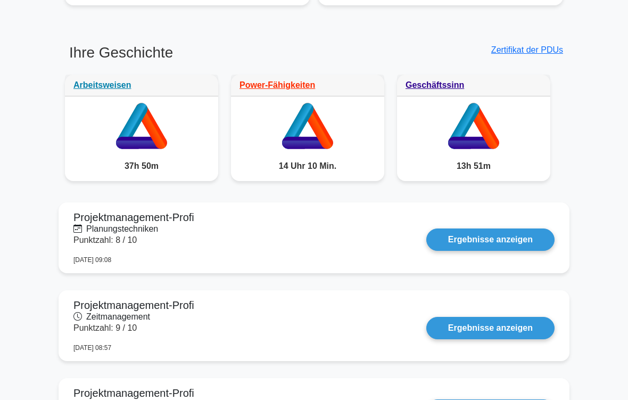
scroll to position [526, 0]
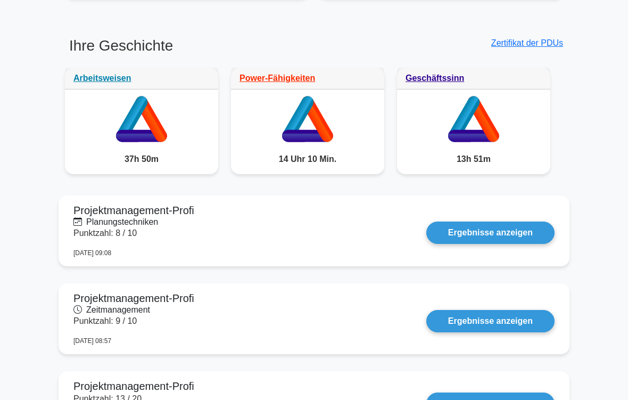
click at [318, 137] on icon at bounding box center [307, 136] width 51 height 12
click at [303, 134] on icon at bounding box center [307, 136] width 51 height 12
click at [312, 152] on div "14 Uhr 10 Min." at bounding box center [307, 159] width 153 height 30
click at [295, 73] on link "Power-Fähigkeiten" at bounding box center [278, 77] width 76 height 9
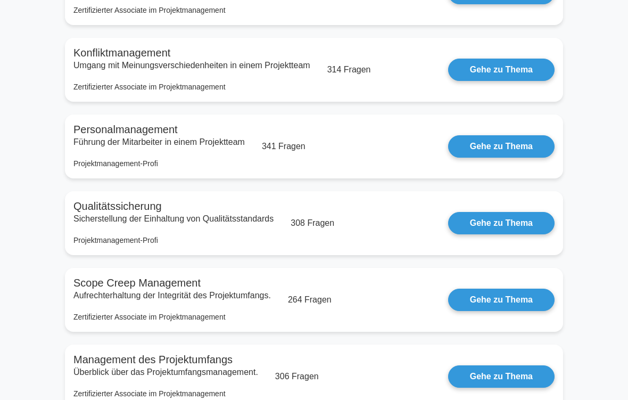
scroll to position [324, 0]
click at [510, 225] on link "Gehe zu Thema" at bounding box center [501, 223] width 106 height 22
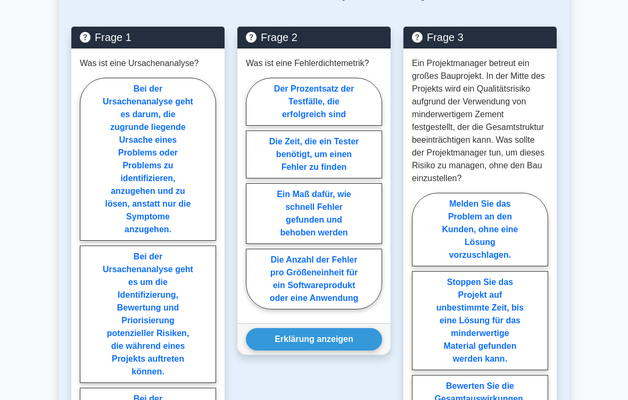
scroll to position [1007, 0]
click at [148, 241] on label "Bei der Ursachenanalyse geht es darum, die zugrunde liegende Ursache eines Prob…" at bounding box center [148, 159] width 136 height 163
click at [87, 321] on input "Bei der Ursachenanalyse geht es darum, die zugrunde liegende Ursache eines Prob…" at bounding box center [83, 324] width 7 height 7
radio input "true"
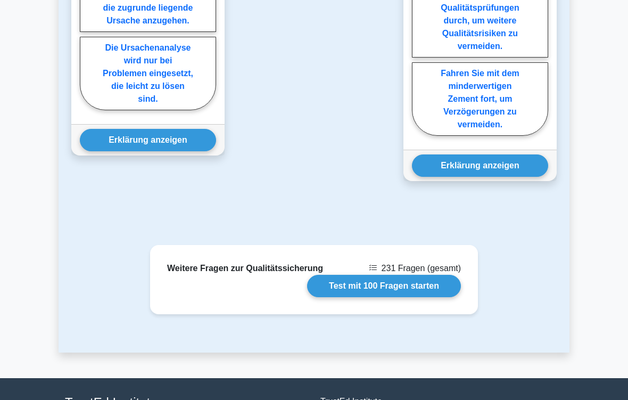
scroll to position [1461, 0]
click at [126, 151] on button "Erklärung anzeigen" at bounding box center [148, 140] width 136 height 22
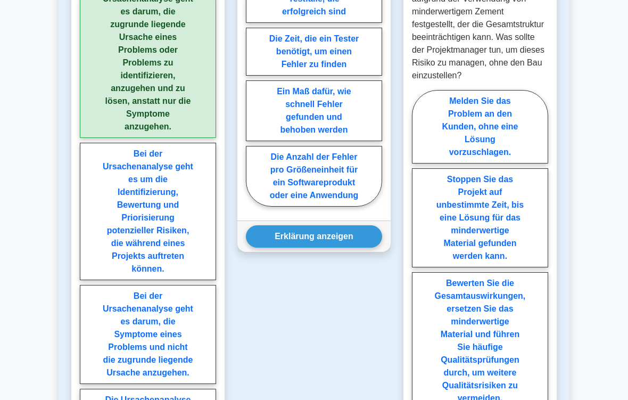
scroll to position [1121, 0]
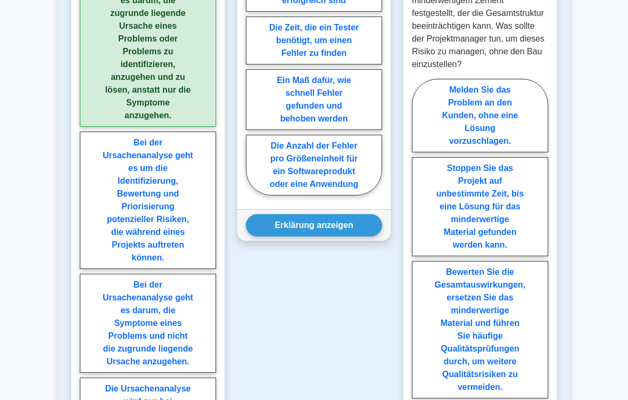
click at [316, 195] on label "Die Anzahl der Fehler pro Größeneinheit für ein Softwareprodukt oder eine Anwen…" at bounding box center [314, 165] width 136 height 61
click at [253, 86] on input "Die Anzahl der Fehler pro Größeneinheit für ein Softwareprodukt oder eine Anwen…" at bounding box center [249, 82] width 7 height 7
radio input "true"
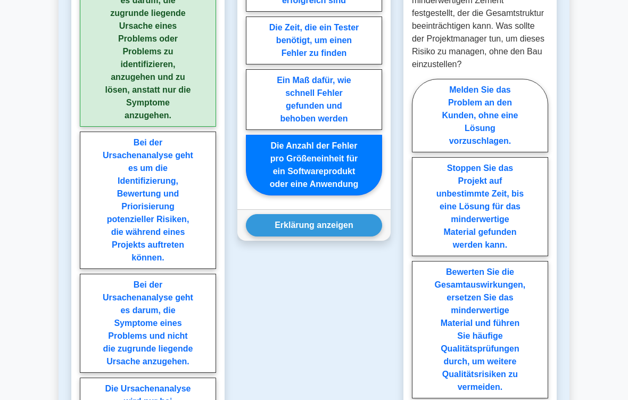
click at [326, 236] on button "Erklärung anzeigen" at bounding box center [314, 225] width 136 height 22
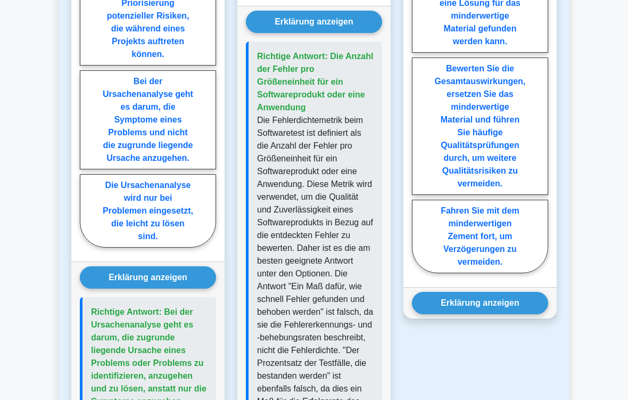
scroll to position [1324, 0]
click at [485, 195] on label "Bewerten Sie die Gesamtauswirkungen, ersetzen Sie das minderwertige Material un…" at bounding box center [480, 125] width 136 height 137
click at [419, 81] on input "Bewerten Sie die Gesamtauswirkungen, ersetzen Sie das minderwertige Material un…" at bounding box center [415, 77] width 7 height 7
radio input "true"
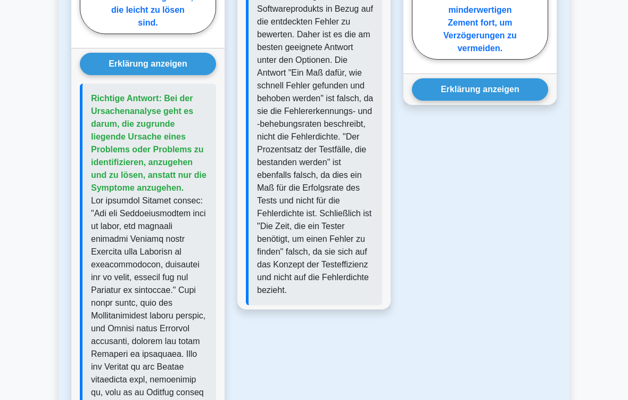
click at [501, 101] on button "Erklärung anzeigen" at bounding box center [480, 90] width 136 height 22
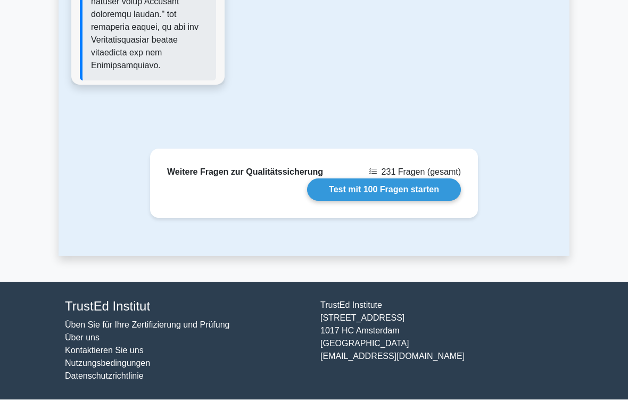
scroll to position [2552, 0]
